Goal: Complete application form

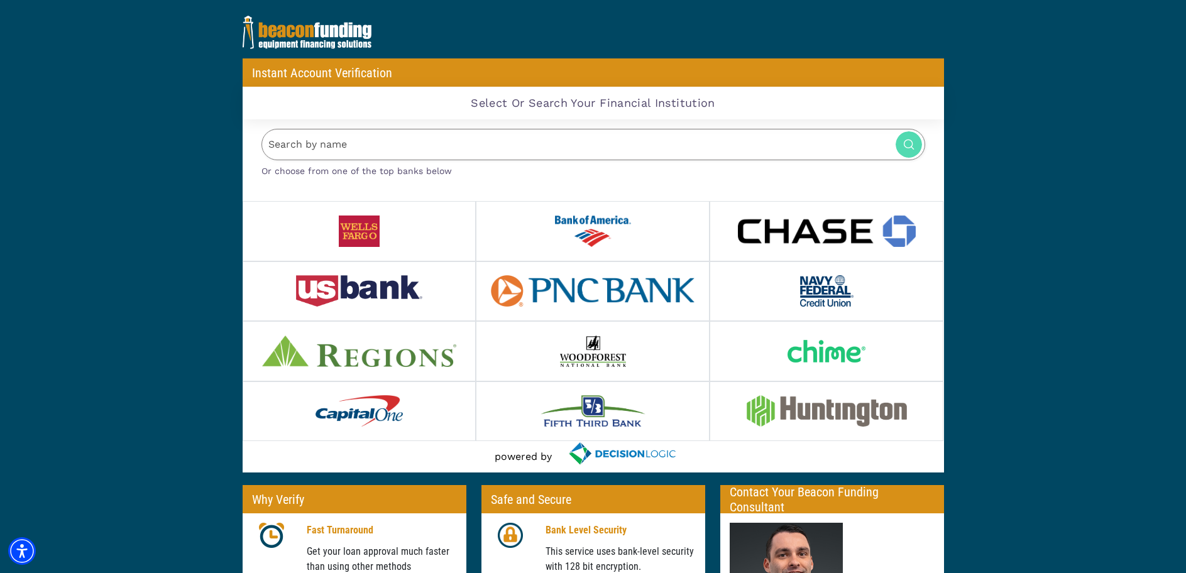
click at [348, 346] on img at bounding box center [359, 351] width 194 height 31
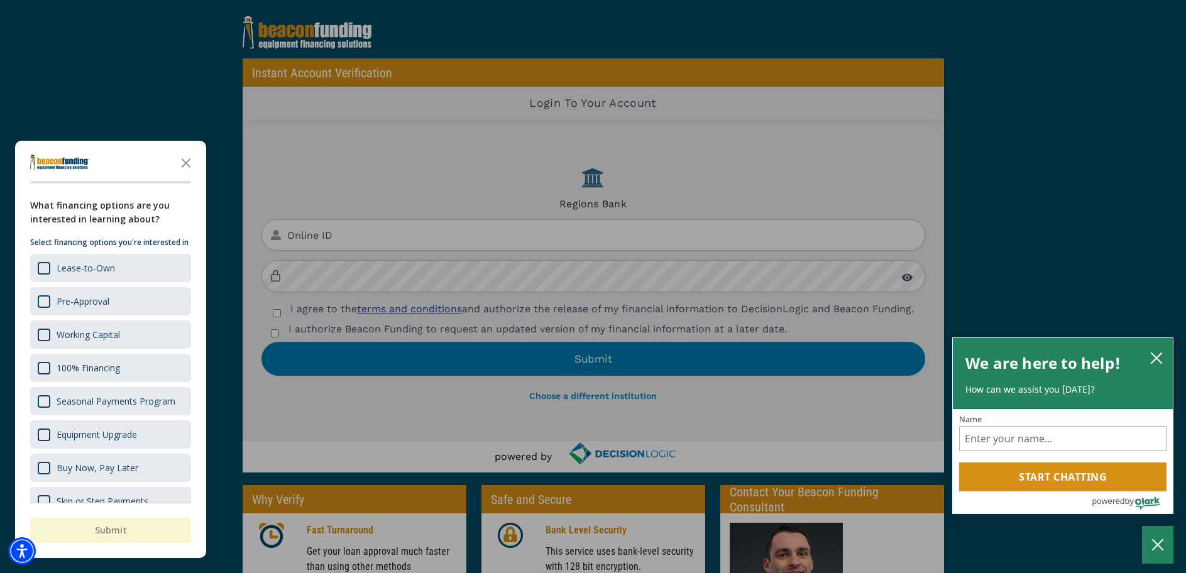
click at [361, 225] on div "button" at bounding box center [593, 286] width 1186 height 573
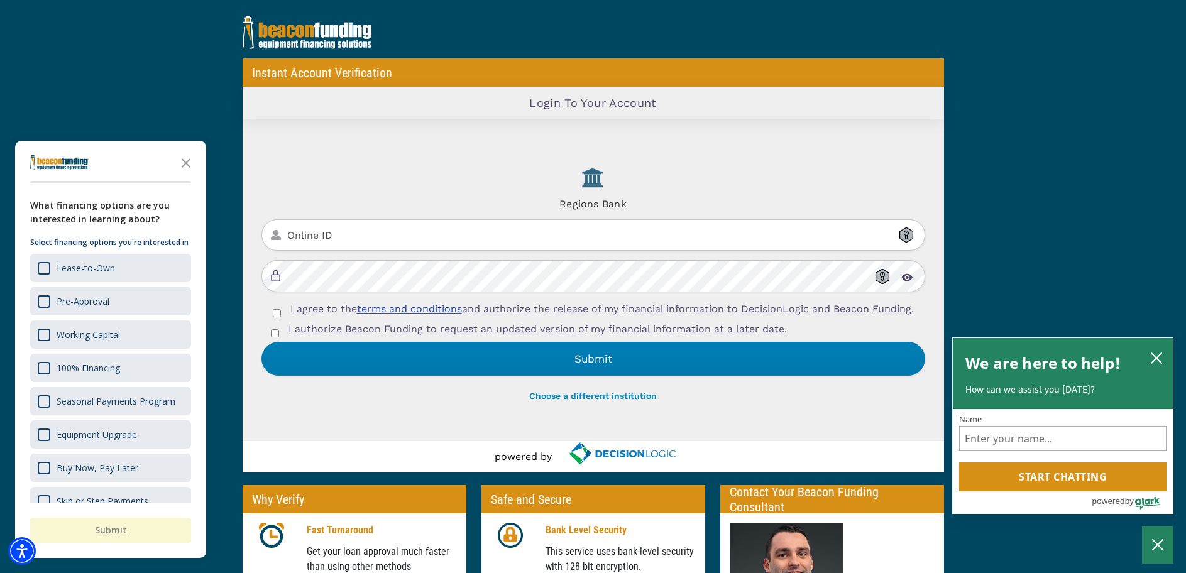
click at [339, 229] on input "Online ID" at bounding box center [593, 235] width 664 height 32
type input "teresaepitts1"
click at [277, 315] on input "I agree to the terms and conditions and authorize the release of my financial i…" at bounding box center [277, 313] width 8 height 8
checkbox input "true"
click at [276, 338] on input "I authorize Beacon Funding to request an updated version of my financial inform…" at bounding box center [275, 333] width 8 height 8
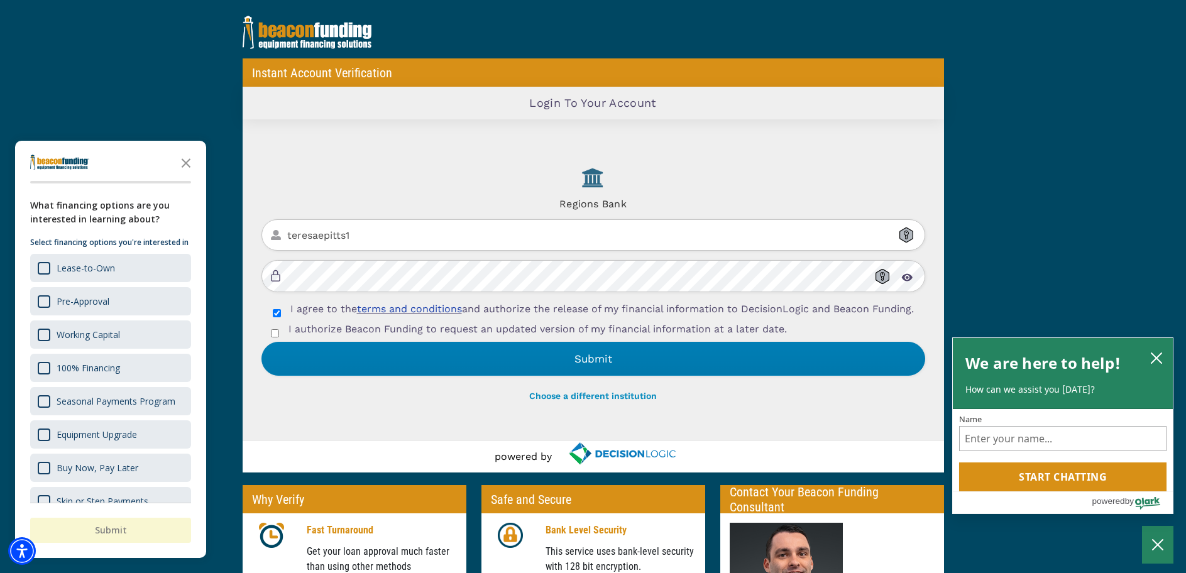
checkbox input "true"
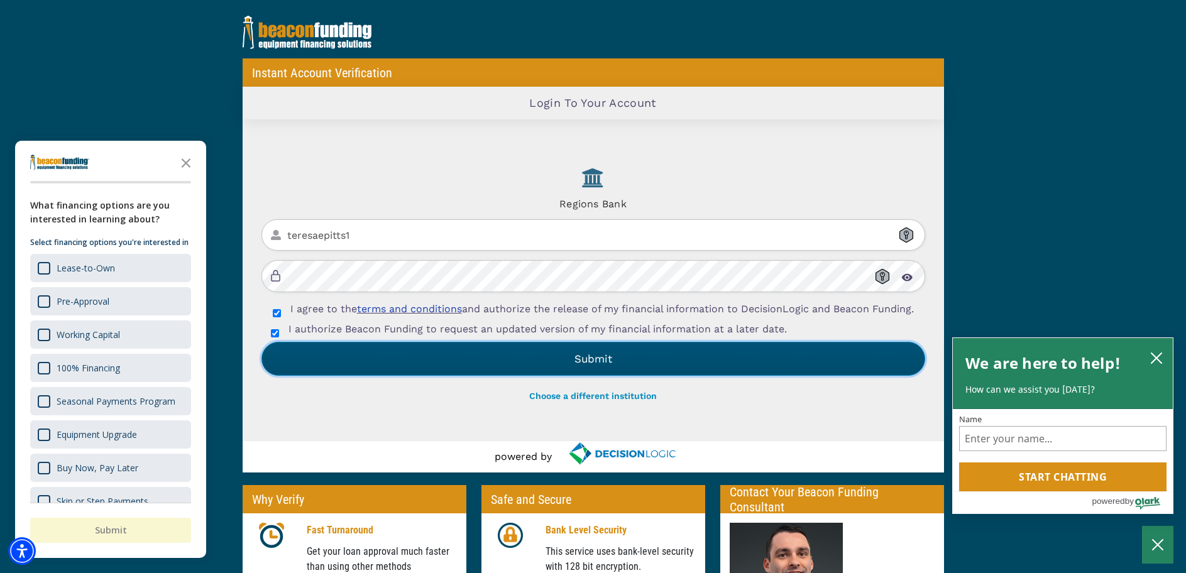
click at [589, 366] on button "Submit" at bounding box center [593, 359] width 664 height 34
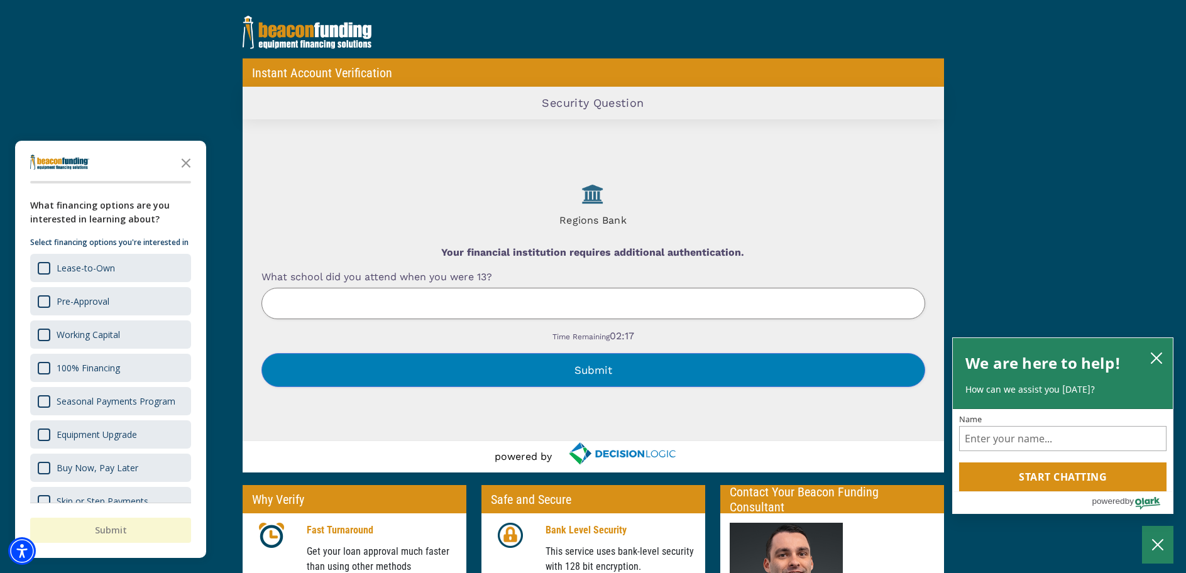
click at [323, 299] on input "What school did you attend when you were 13?" at bounding box center [593, 304] width 664 height 32
type input "lee county"
click at [589, 373] on button "Submit" at bounding box center [593, 370] width 664 height 34
